Goal: Transaction & Acquisition: Purchase product/service

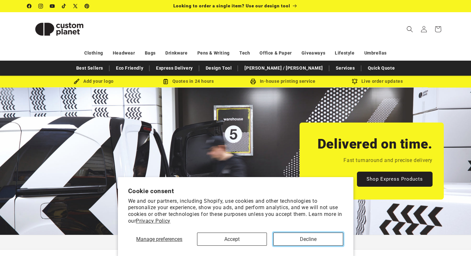
click at [287, 237] on button "Decline" at bounding box center [308, 238] width 70 height 13
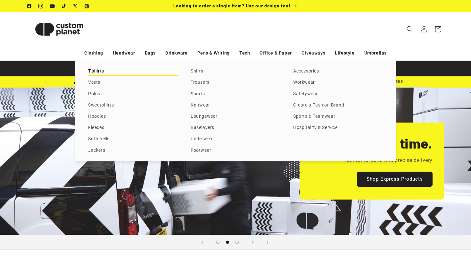
click at [99, 71] on link "T-shirts" at bounding box center [133, 71] width 90 height 9
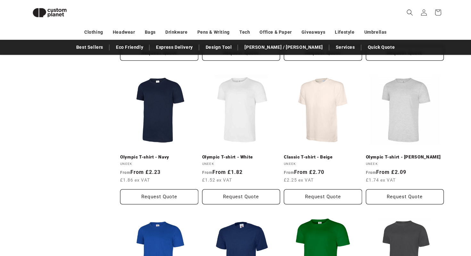
scroll to position [502, 0]
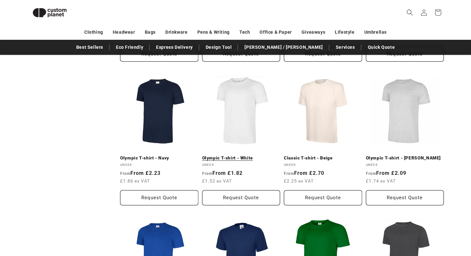
click at [243, 155] on link "Olympic T-shirt - White" at bounding box center [241, 158] width 78 height 6
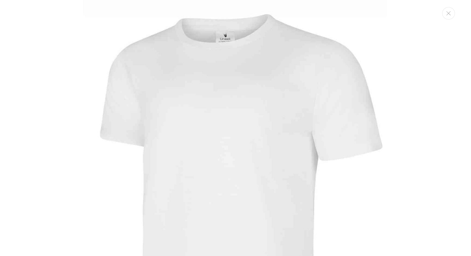
click at [39, 137] on img "Media gallery" at bounding box center [235, 200] width 400 height 400
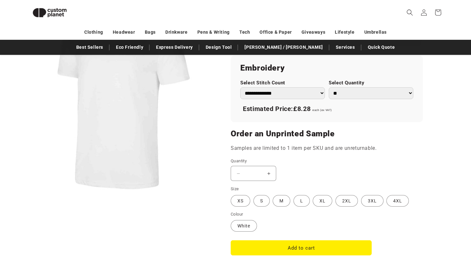
scroll to position [425, 0]
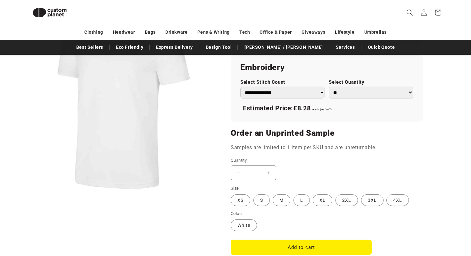
click at [282, 93] on select "**********" at bounding box center [282, 92] width 85 height 12
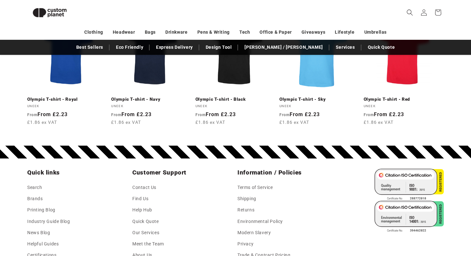
scroll to position [837, 0]
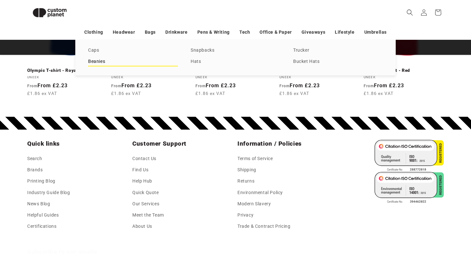
click at [105, 60] on link "Beanies" at bounding box center [133, 61] width 90 height 9
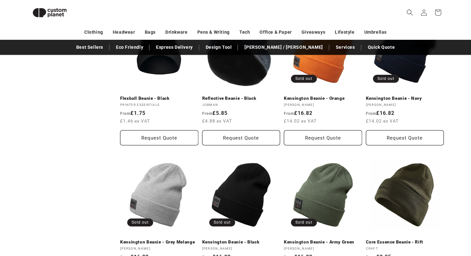
scroll to position [464, 0]
